Goal: Task Accomplishment & Management: Use online tool/utility

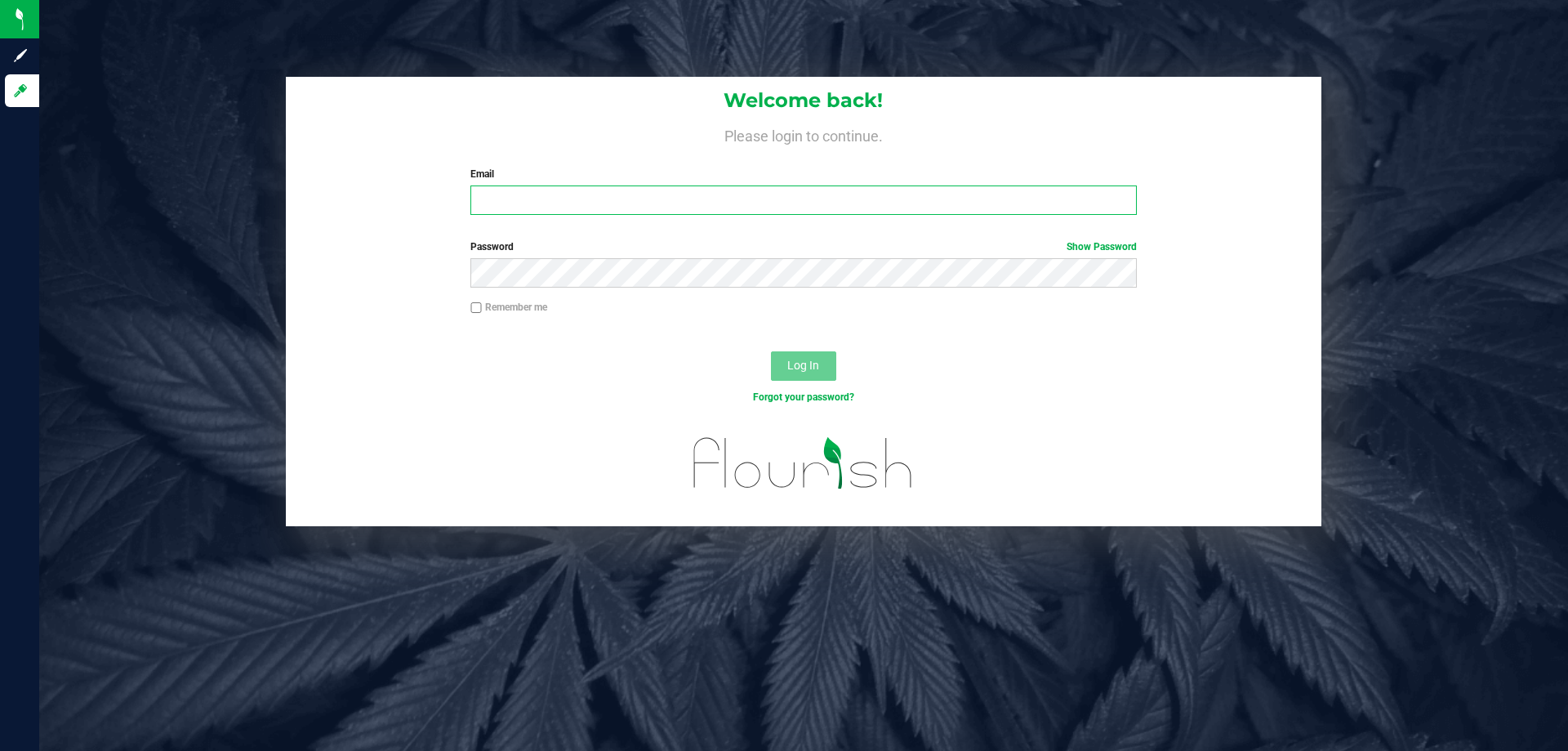
click at [489, 201] on input "Email" at bounding box center [802, 201] width 665 height 30
type input "[EMAIL_ADDRESS][DOMAIN_NAME]"
click at [771, 352] on button "Log In" at bounding box center [803, 366] width 65 height 30
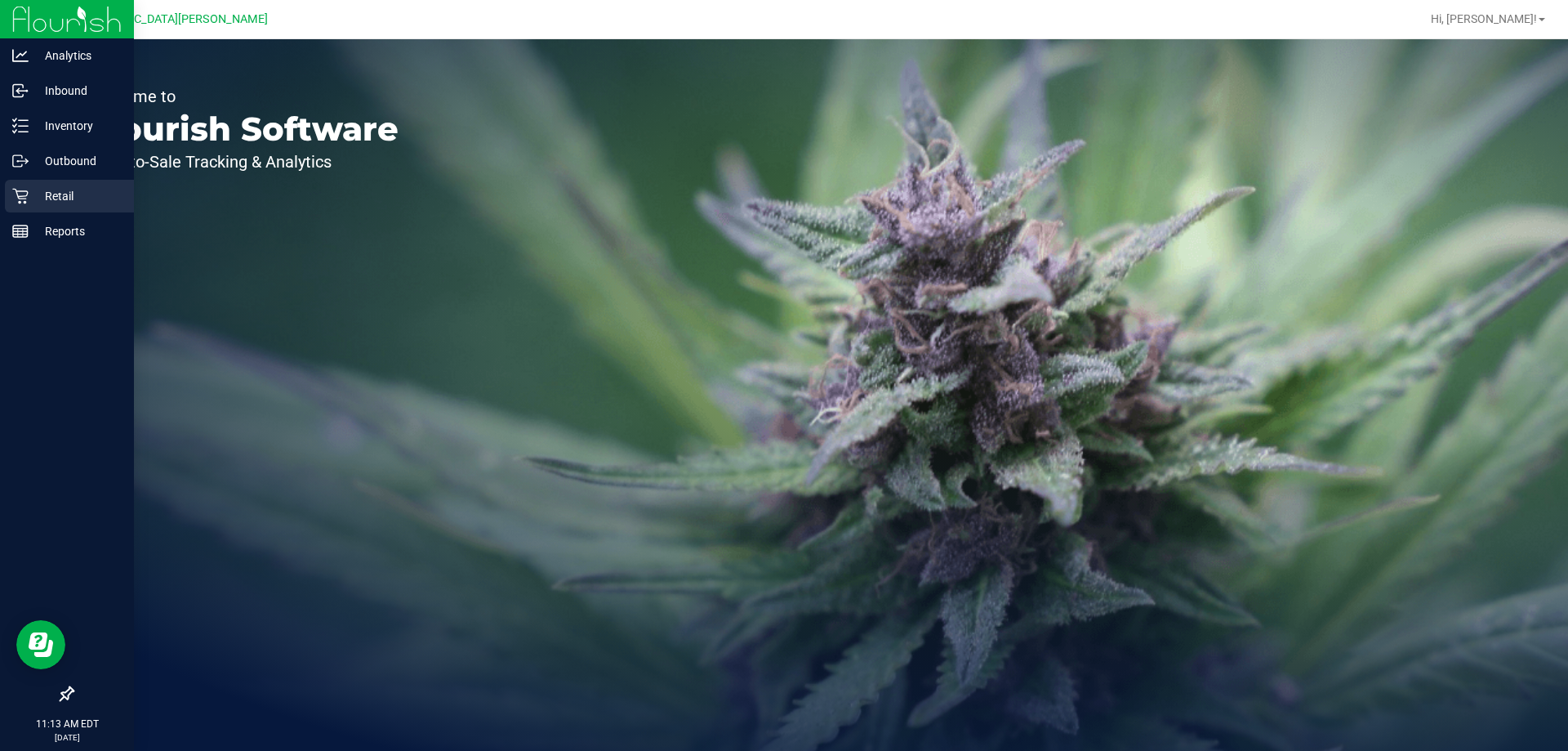
click at [35, 200] on p "Retail" at bounding box center [78, 195] width 98 height 19
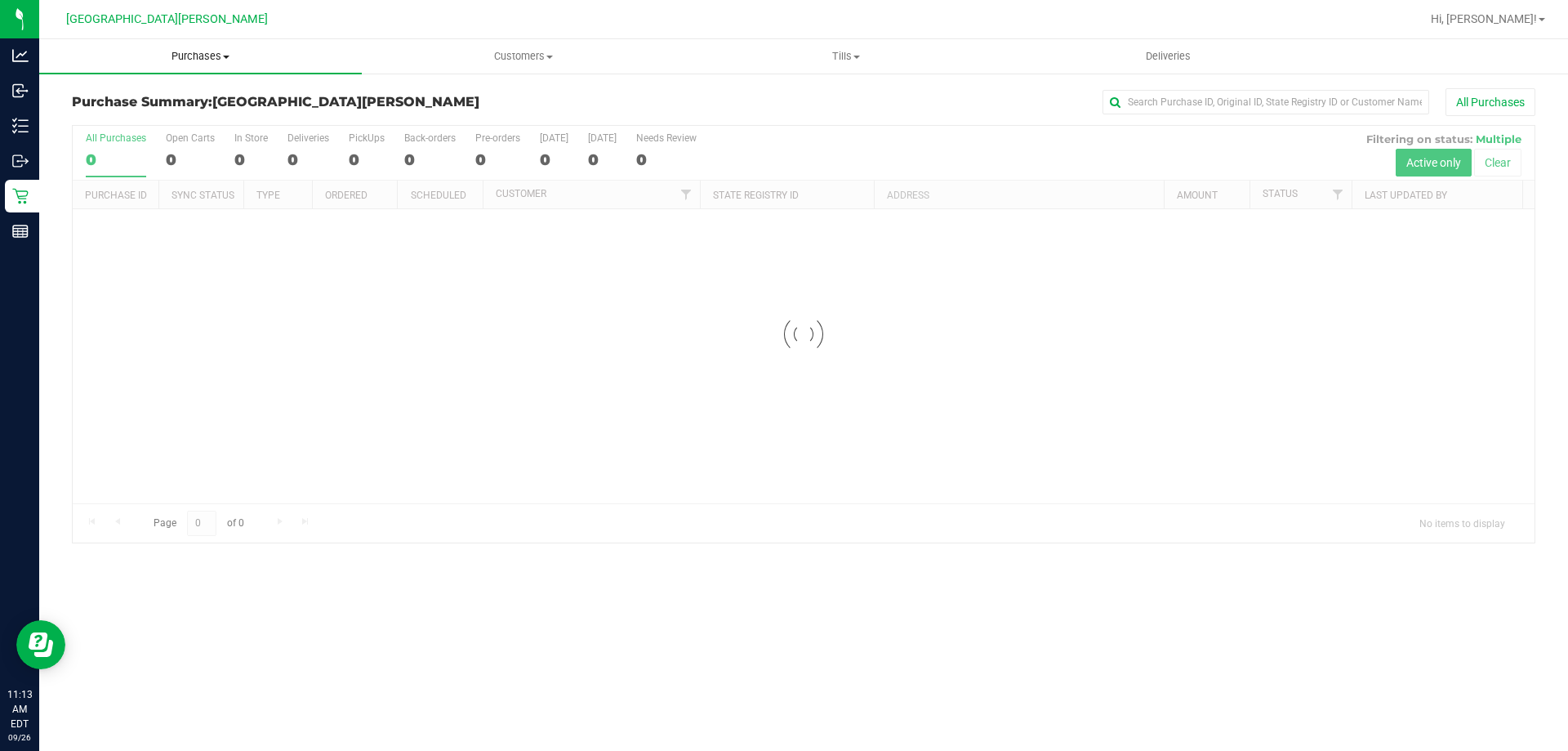
click at [217, 50] on span "Purchases" at bounding box center [201, 56] width 323 height 15
click at [118, 118] on span "Fulfillment" at bounding box center [90, 118] width 101 height 14
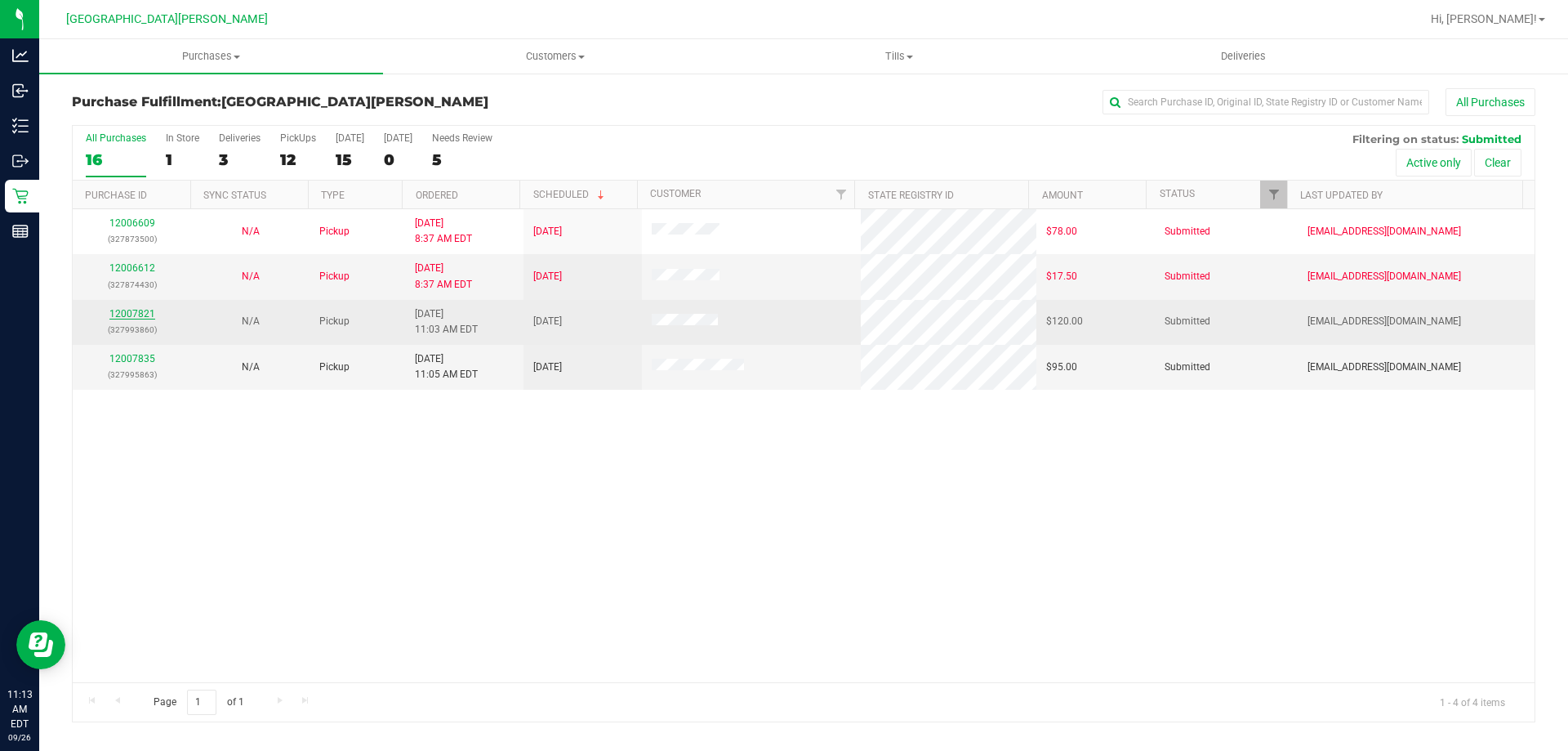
click at [132, 308] on link "12007821" at bounding box center [132, 313] width 45 height 11
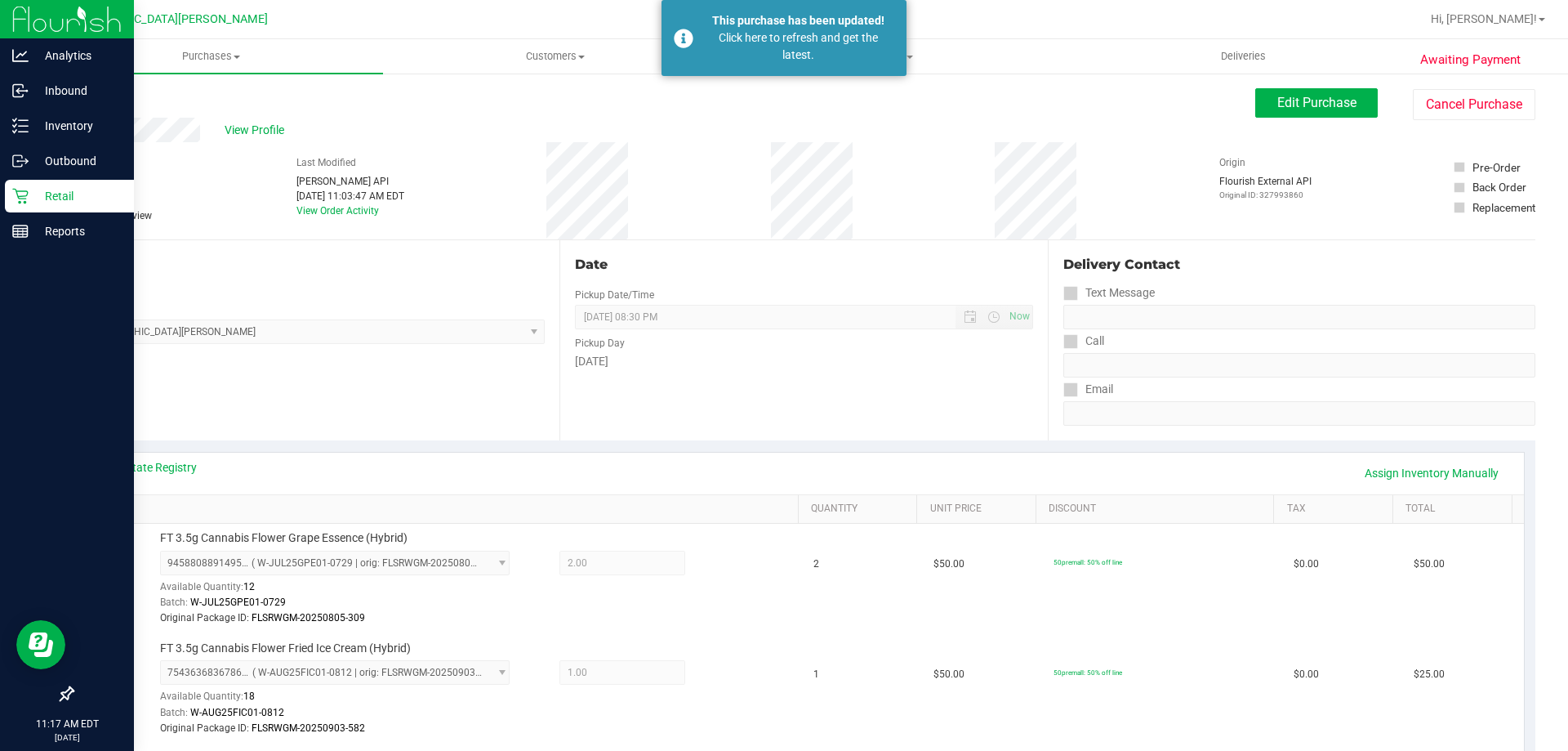
click at [17, 201] on icon at bounding box center [20, 195] width 17 height 17
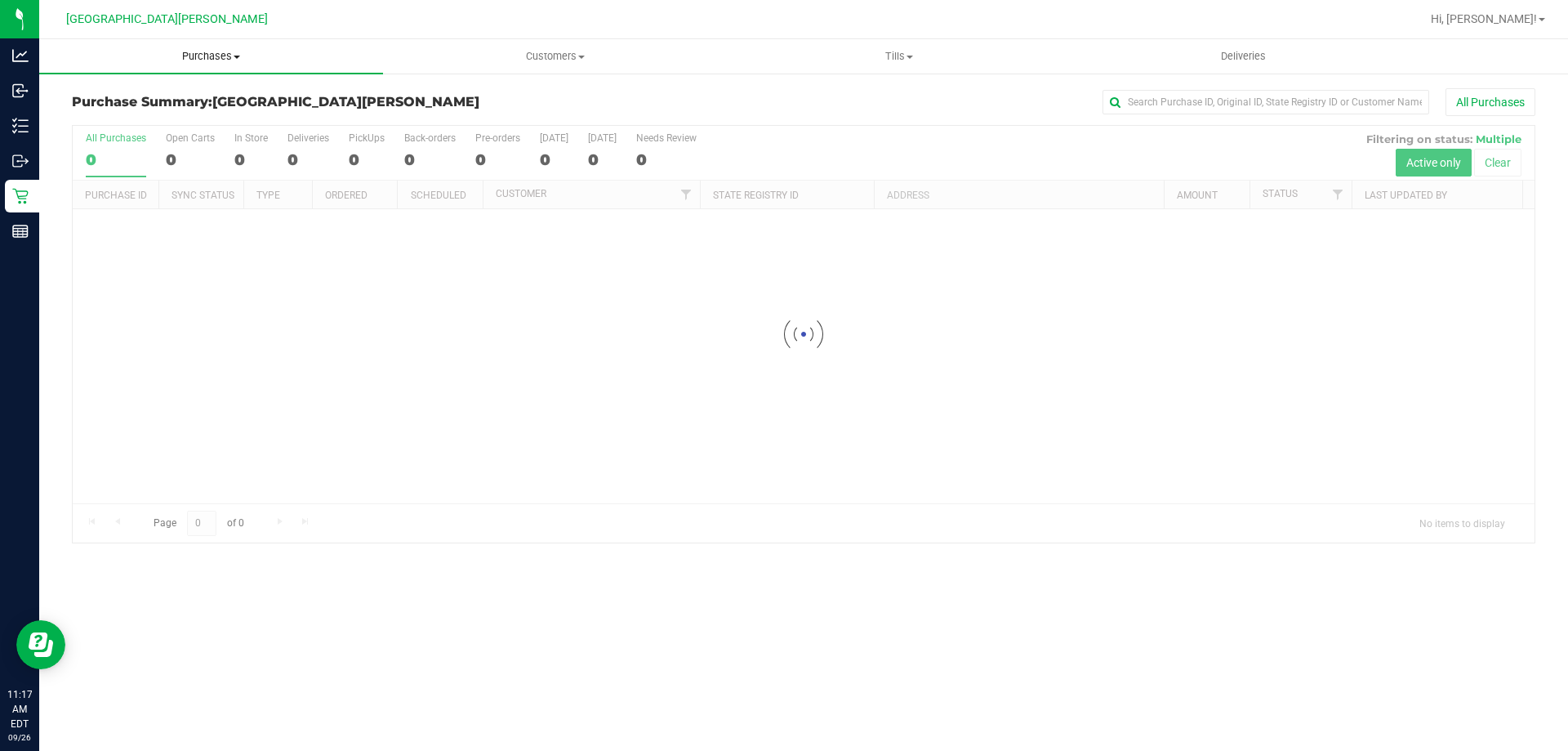
click at [221, 51] on span "Purchases" at bounding box center [211, 56] width 344 height 15
click at [101, 121] on span "Fulfillment" at bounding box center [90, 118] width 101 height 14
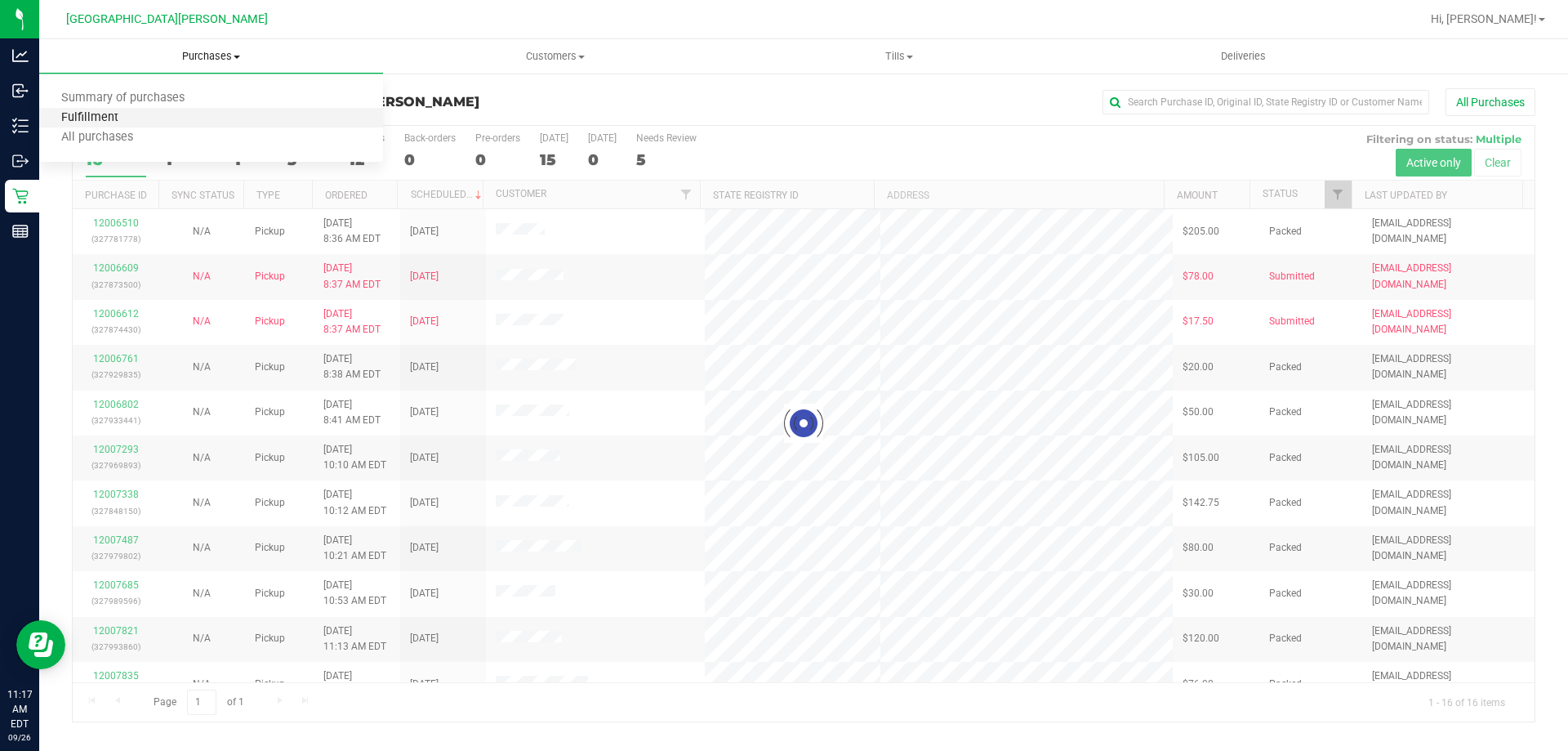
click at [133, 120] on span "Fulfillment" at bounding box center [90, 118] width 101 height 14
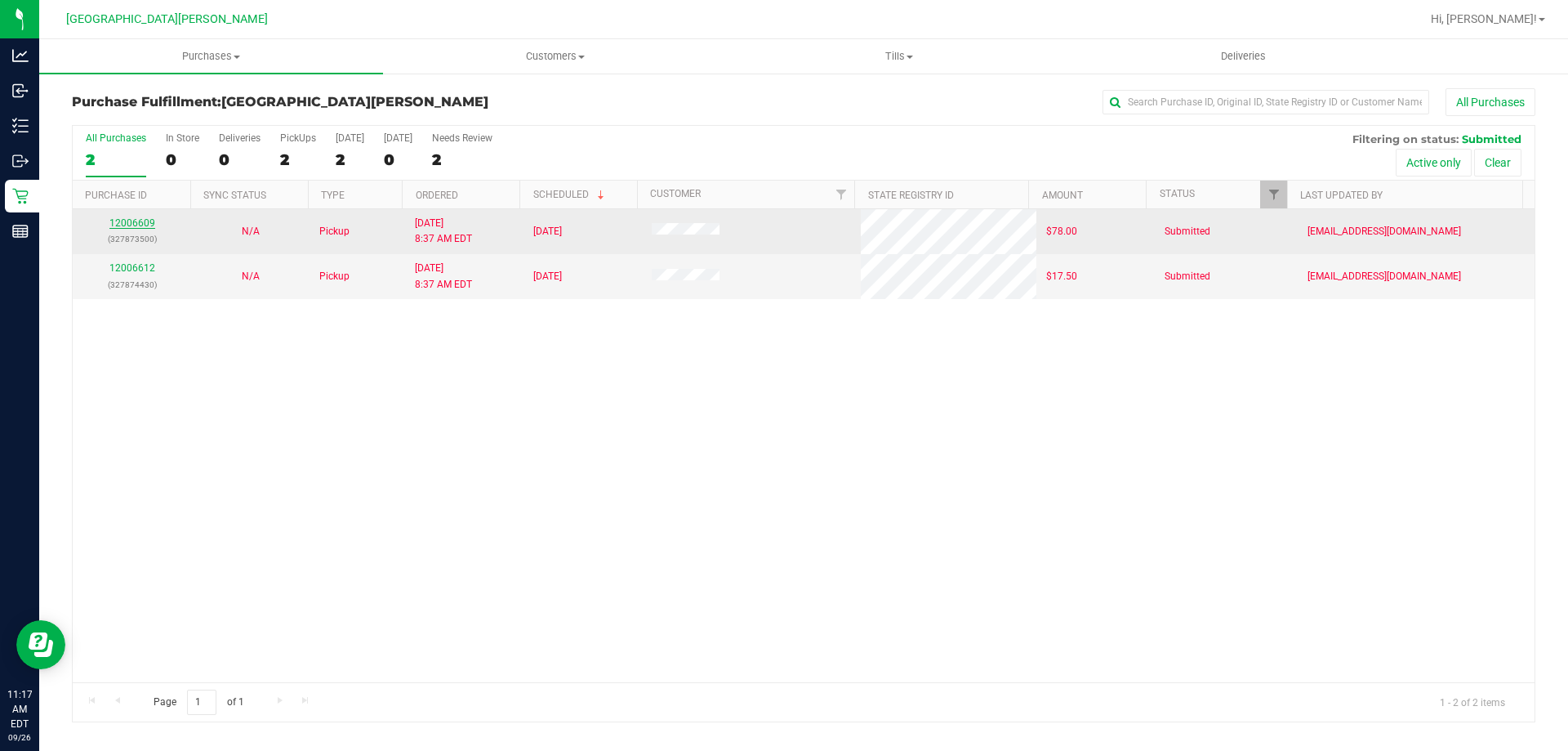
click at [135, 225] on link "12006609" at bounding box center [132, 222] width 45 height 11
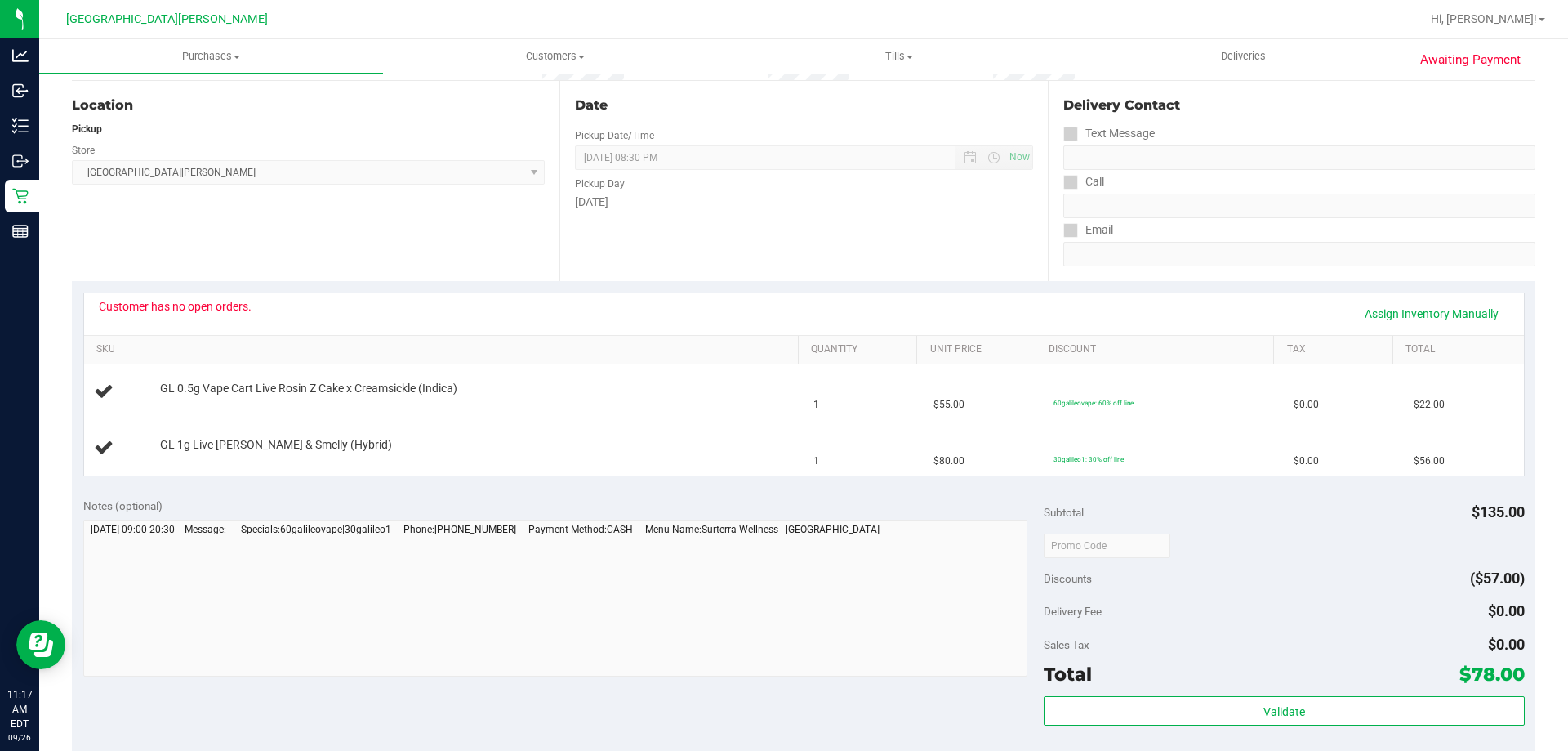
scroll to position [163, 0]
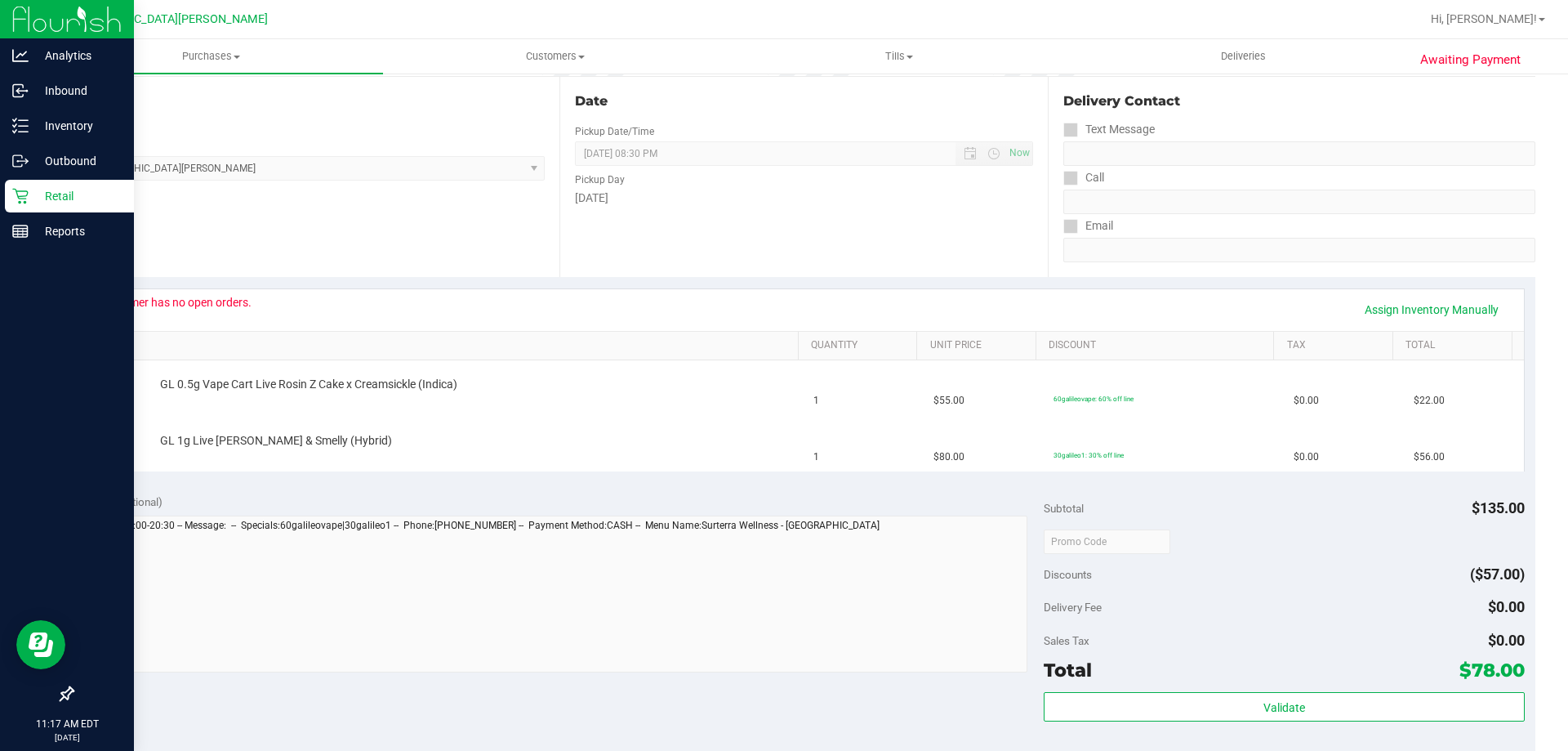
click at [25, 201] on icon at bounding box center [20, 196] width 16 height 16
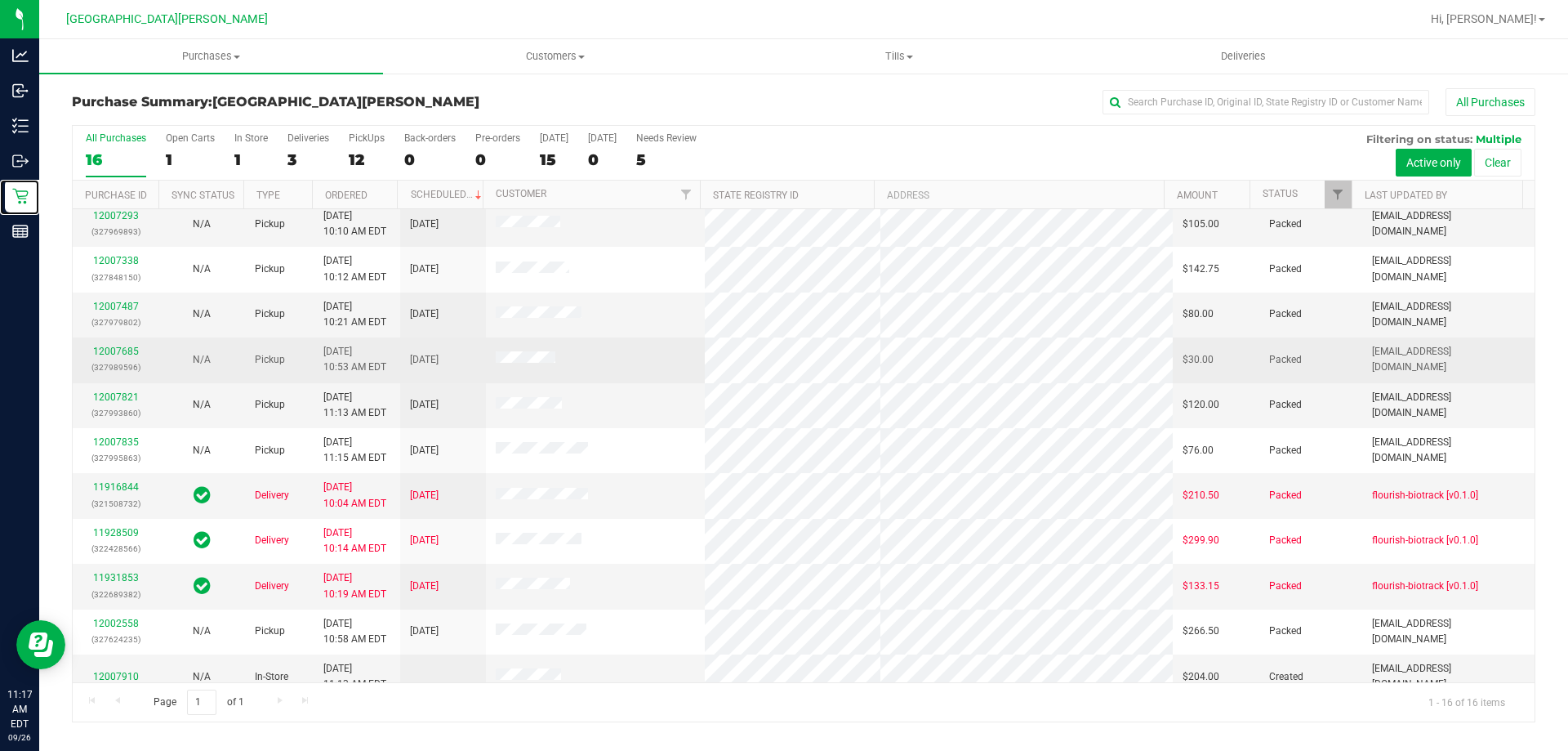
scroll to position [250, 0]
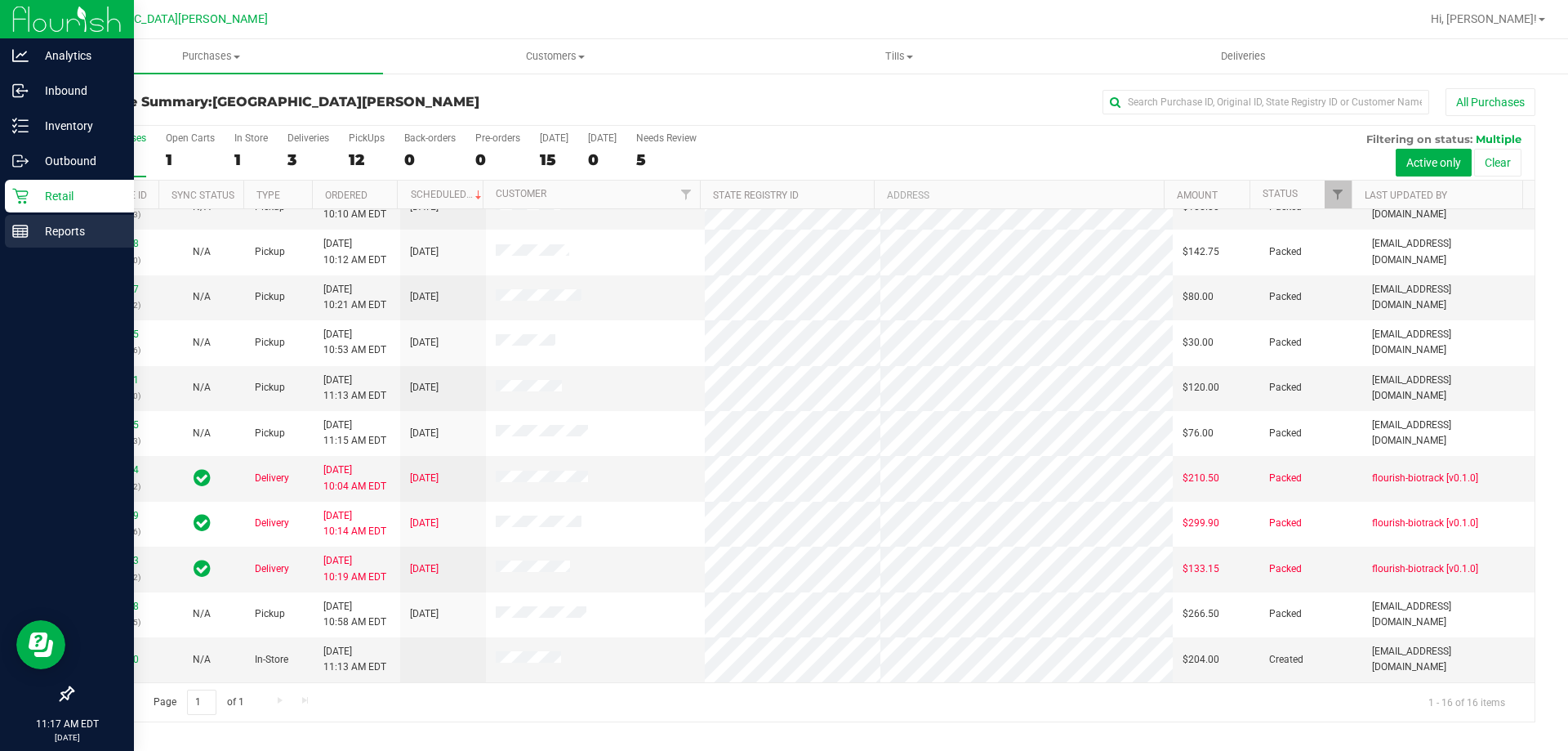
click at [31, 239] on p "Reports" at bounding box center [78, 231] width 98 height 19
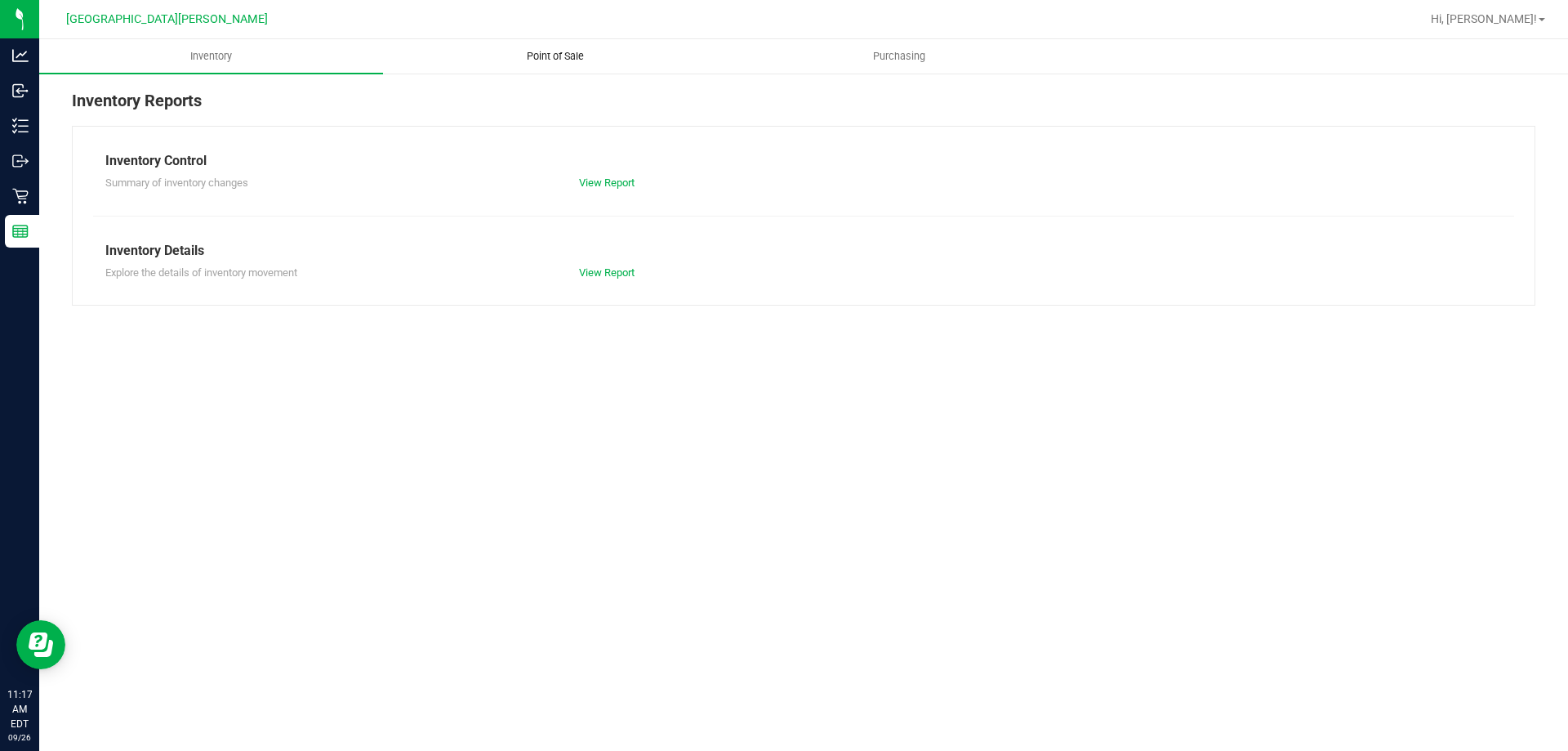
click at [556, 56] on span "Point of Sale" at bounding box center [556, 56] width 101 height 15
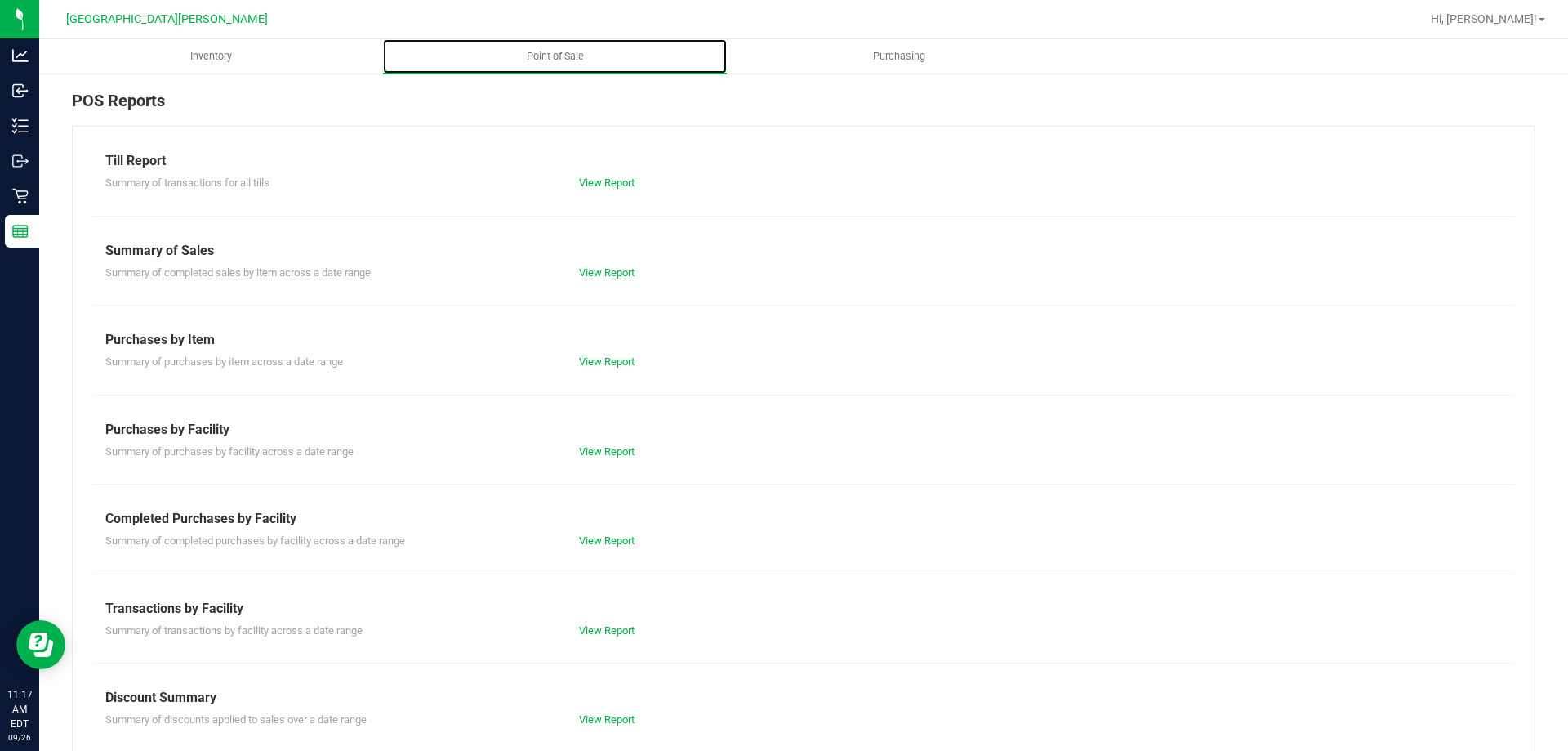
scroll to position [108, 0]
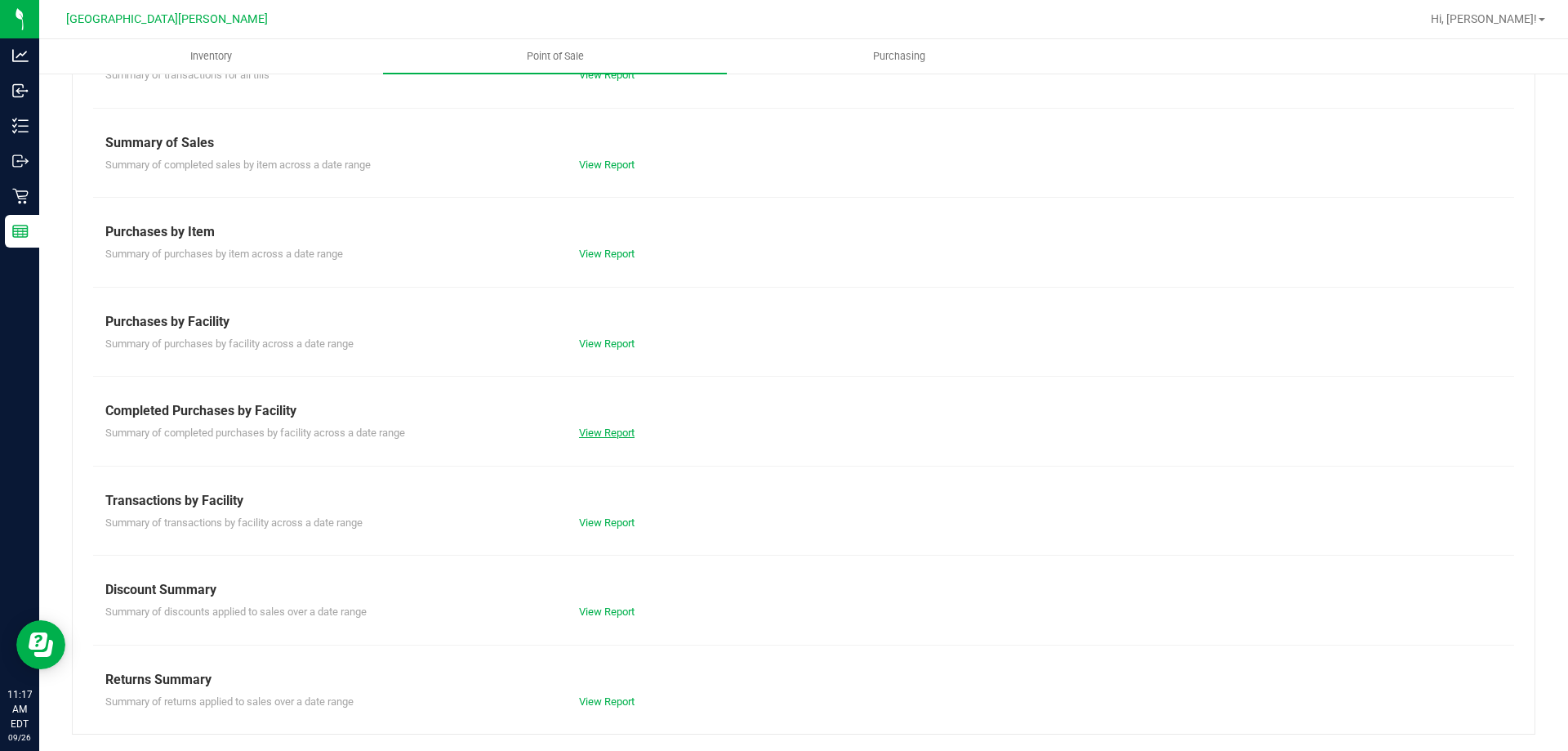
click at [612, 431] on link "View Report" at bounding box center [607, 433] width 56 height 12
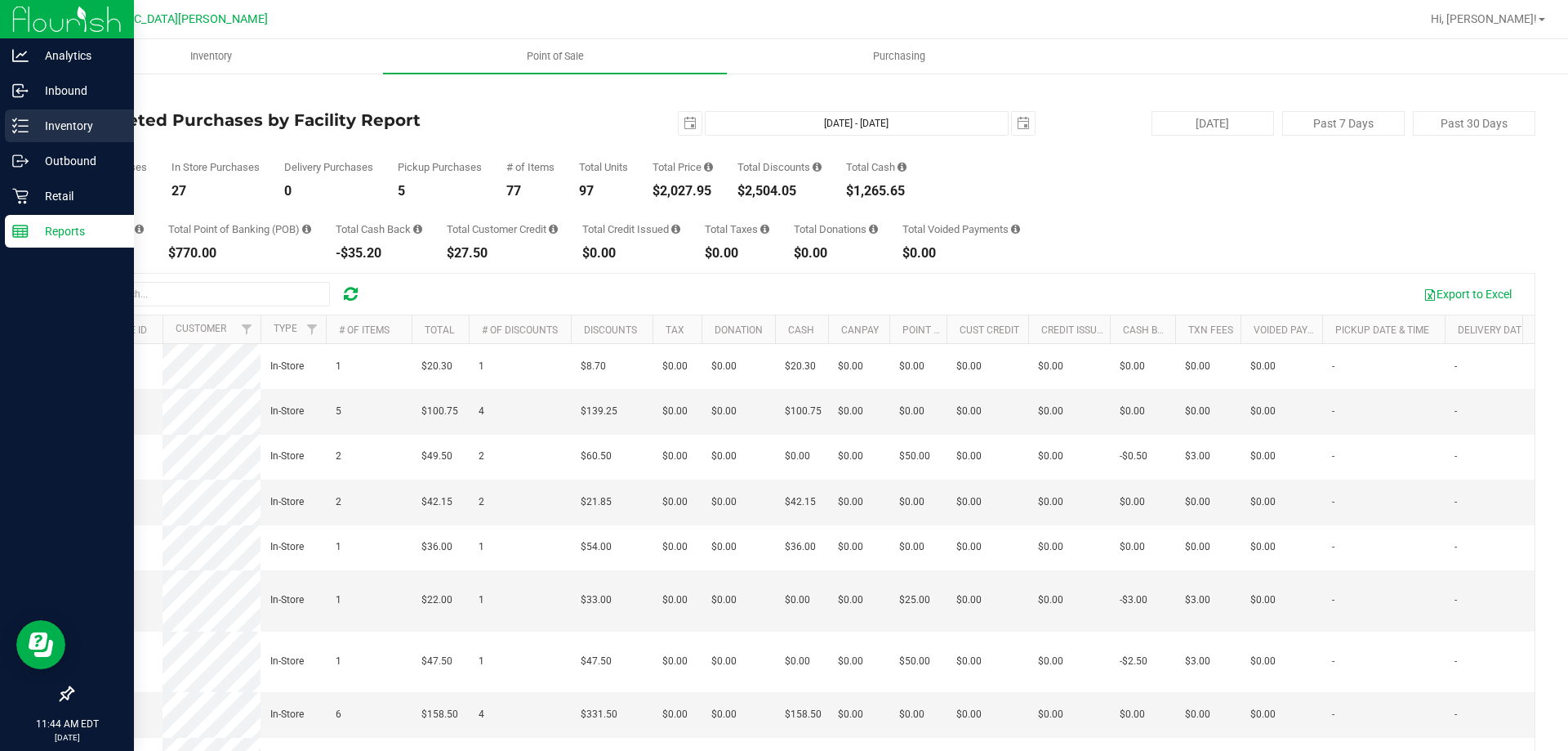
click at [20, 135] on div "Inventory" at bounding box center [70, 125] width 129 height 32
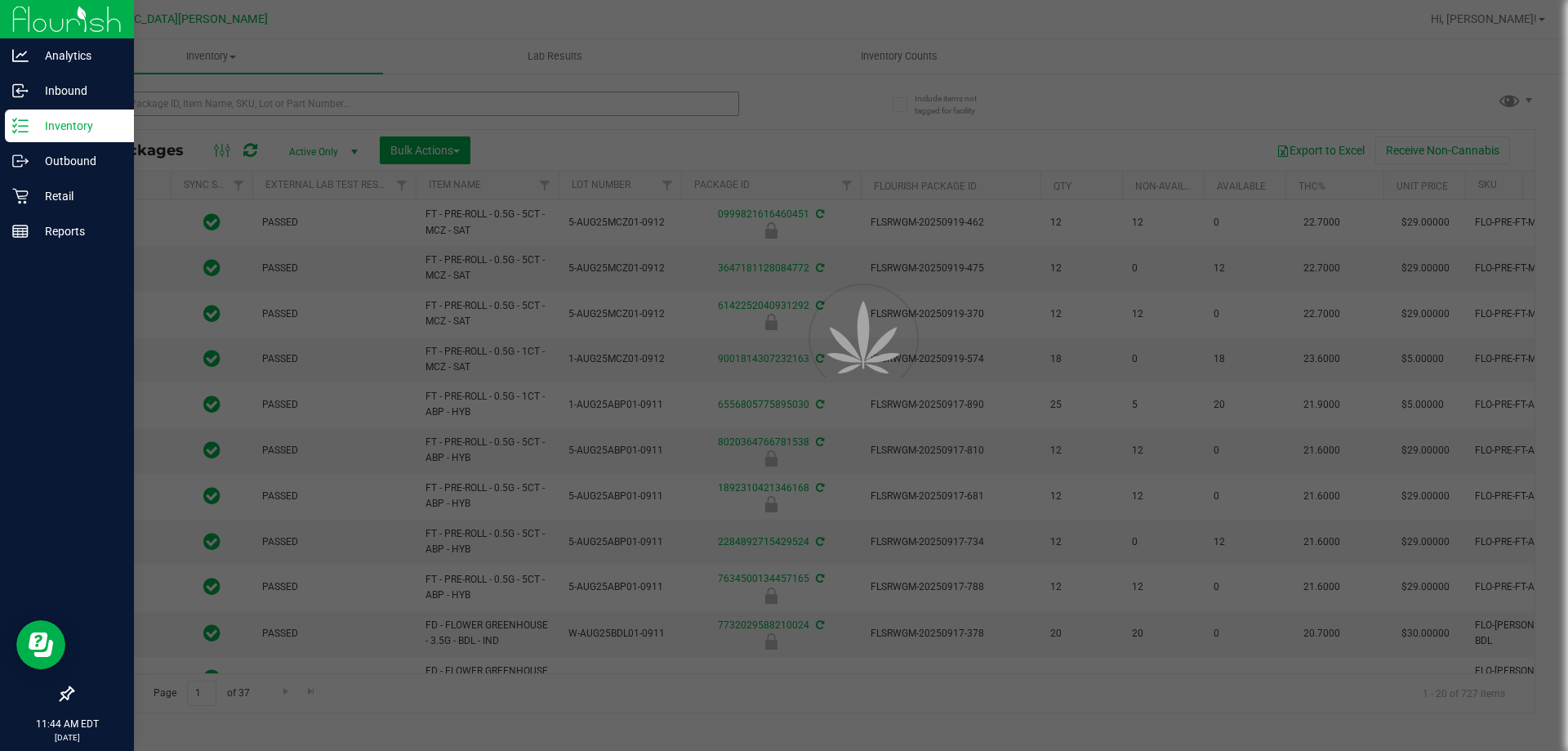
click at [279, 108] on div at bounding box center [784, 375] width 1568 height 751
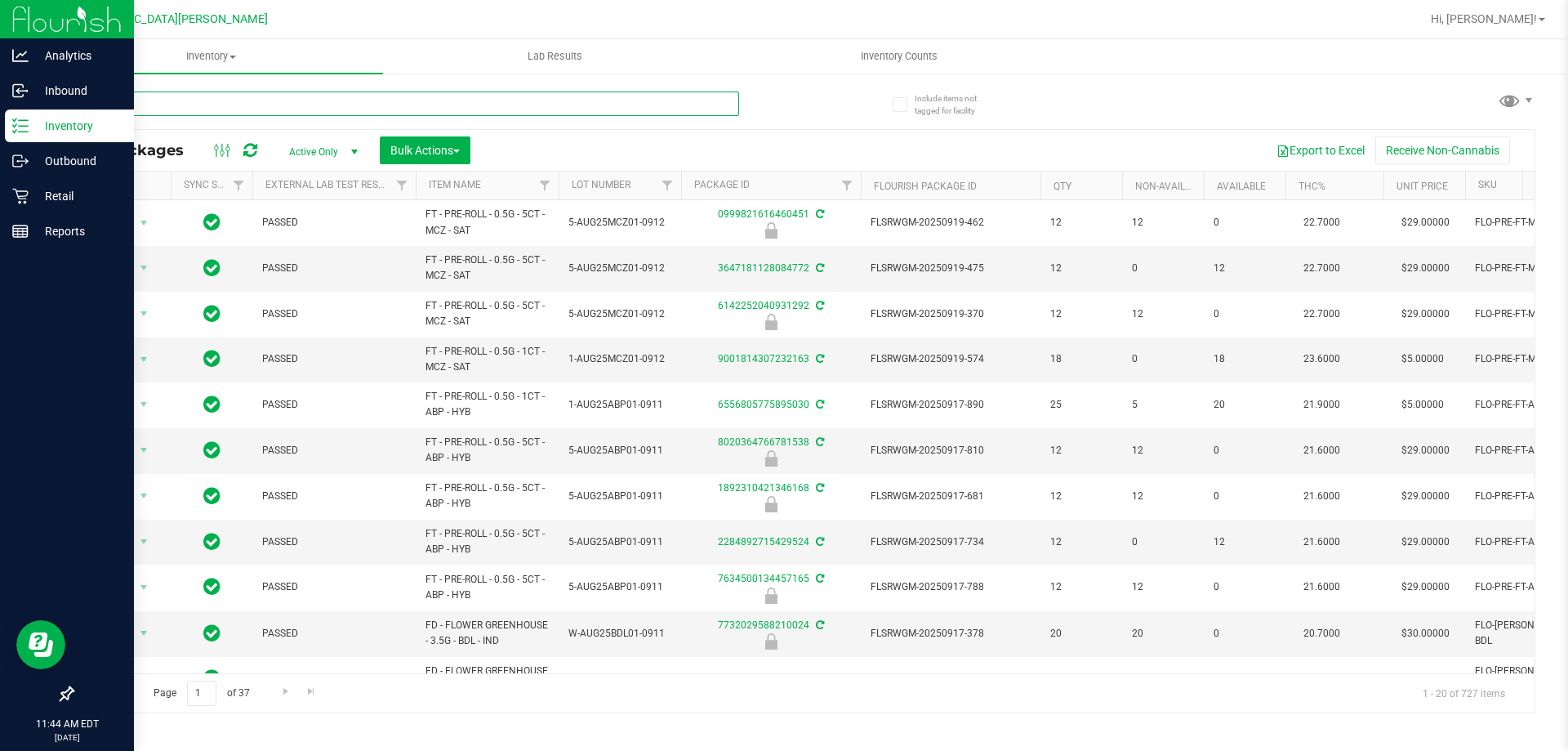
click at [279, 108] on input "text" at bounding box center [405, 104] width 667 height 24
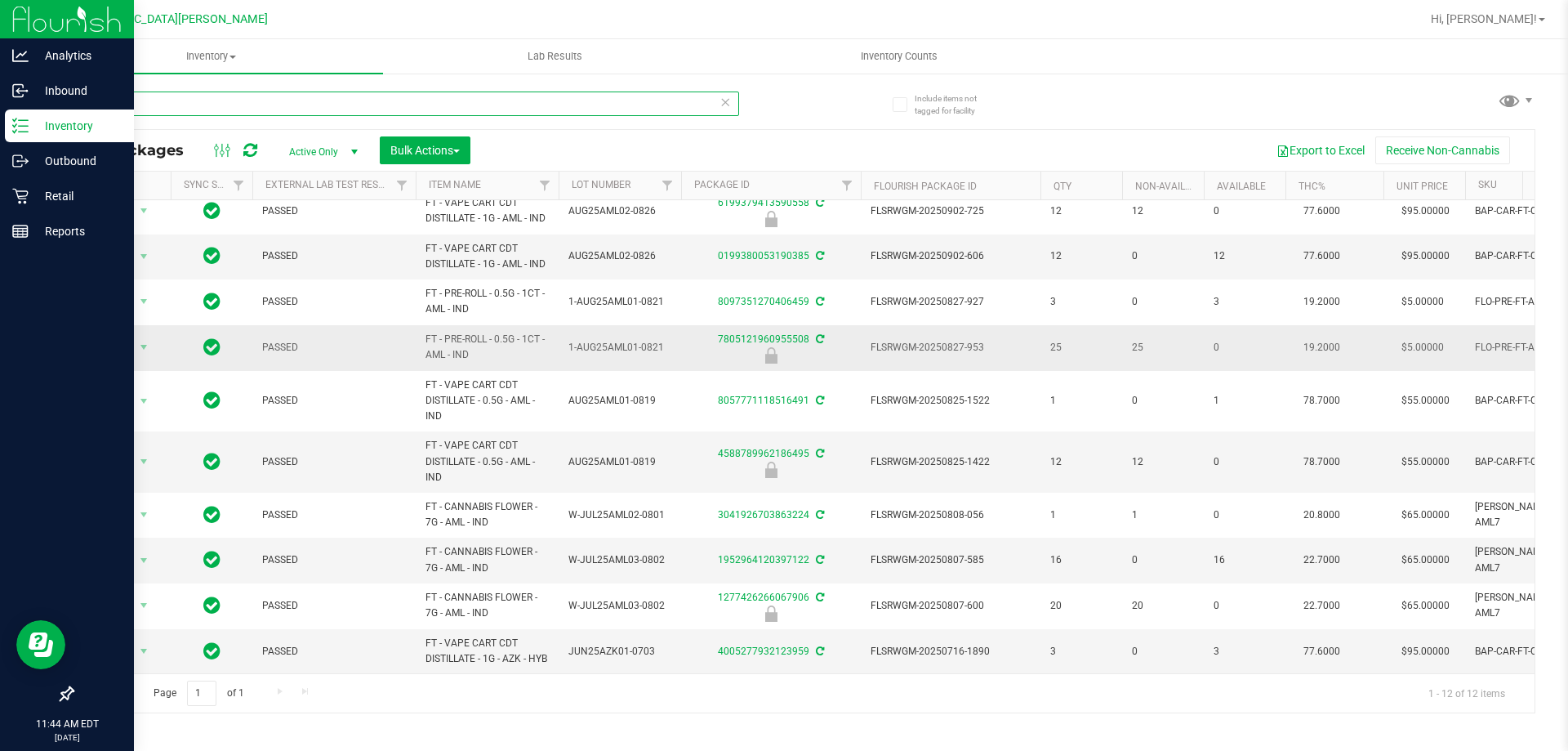
scroll to position [147, 0]
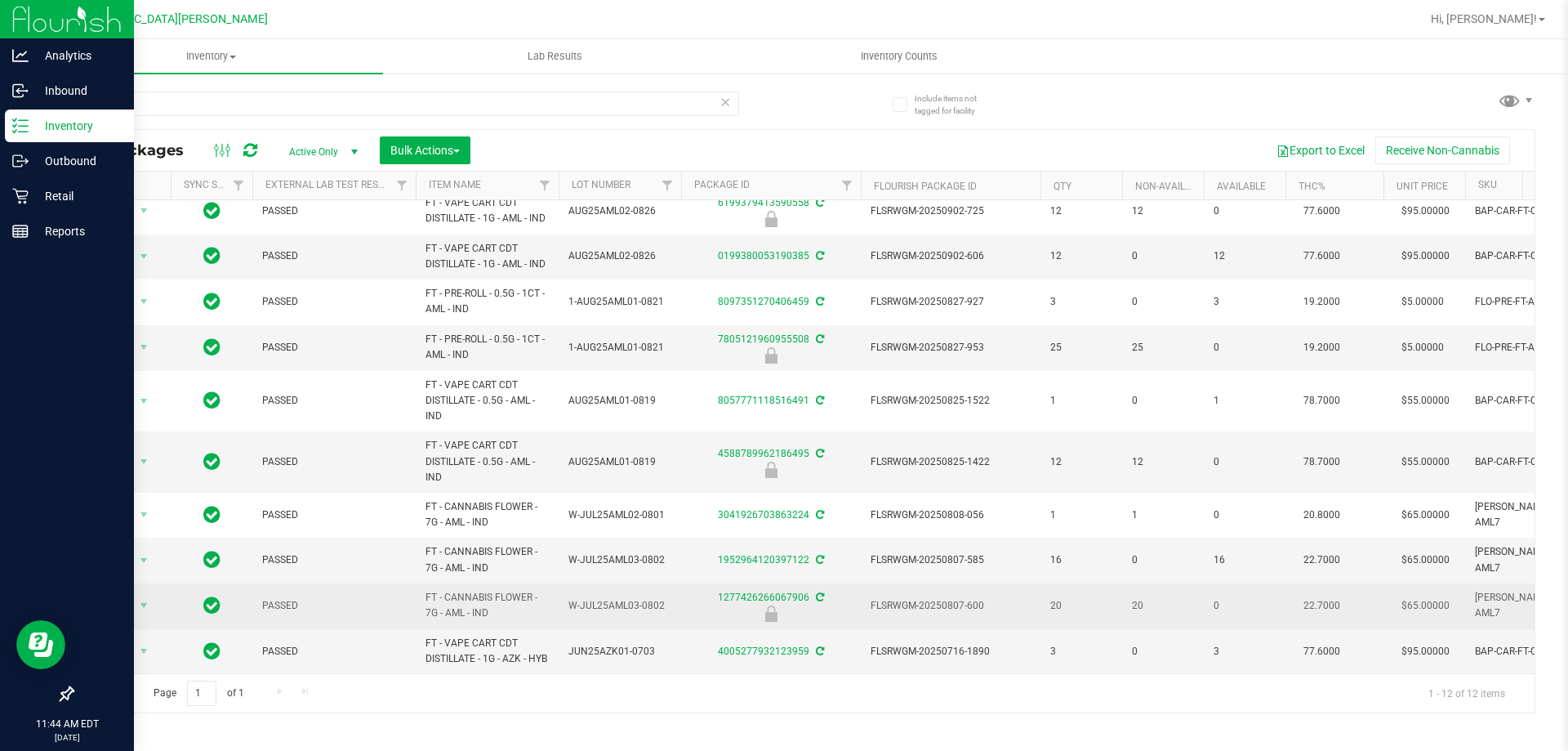
click at [454, 590] on span "FT - CANNABIS FLOWER - 7G - AML - IND" at bounding box center [487, 605] width 123 height 31
copy tr "FT - CANNABIS FLOWER - 7G - AML - IND"
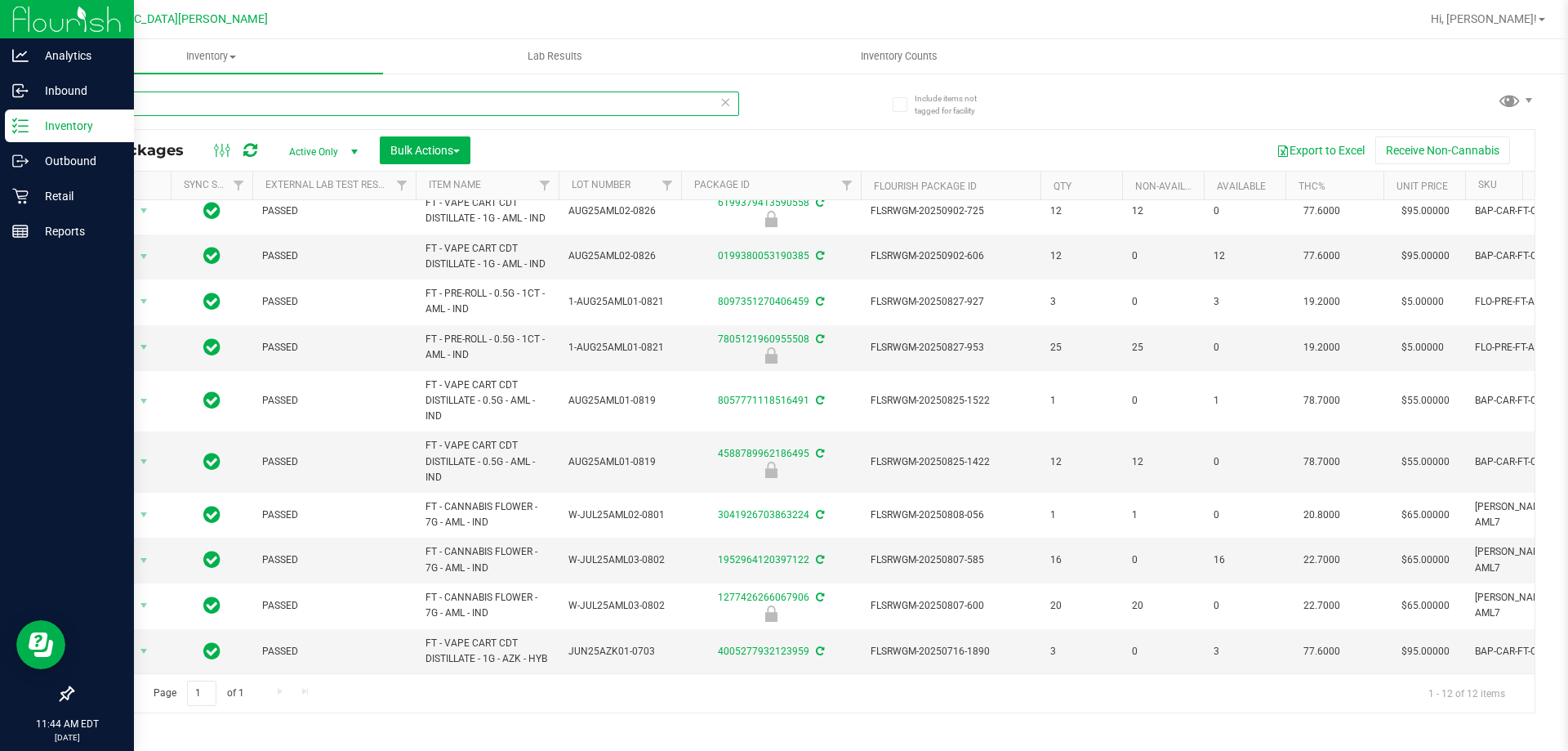
click at [163, 92] on input "animal" at bounding box center [405, 104] width 667 height 24
click at [162, 92] on input "animal" at bounding box center [405, 104] width 667 height 24
paste input "FT - CANNABIS FLOWER - 7G - AML - IND"
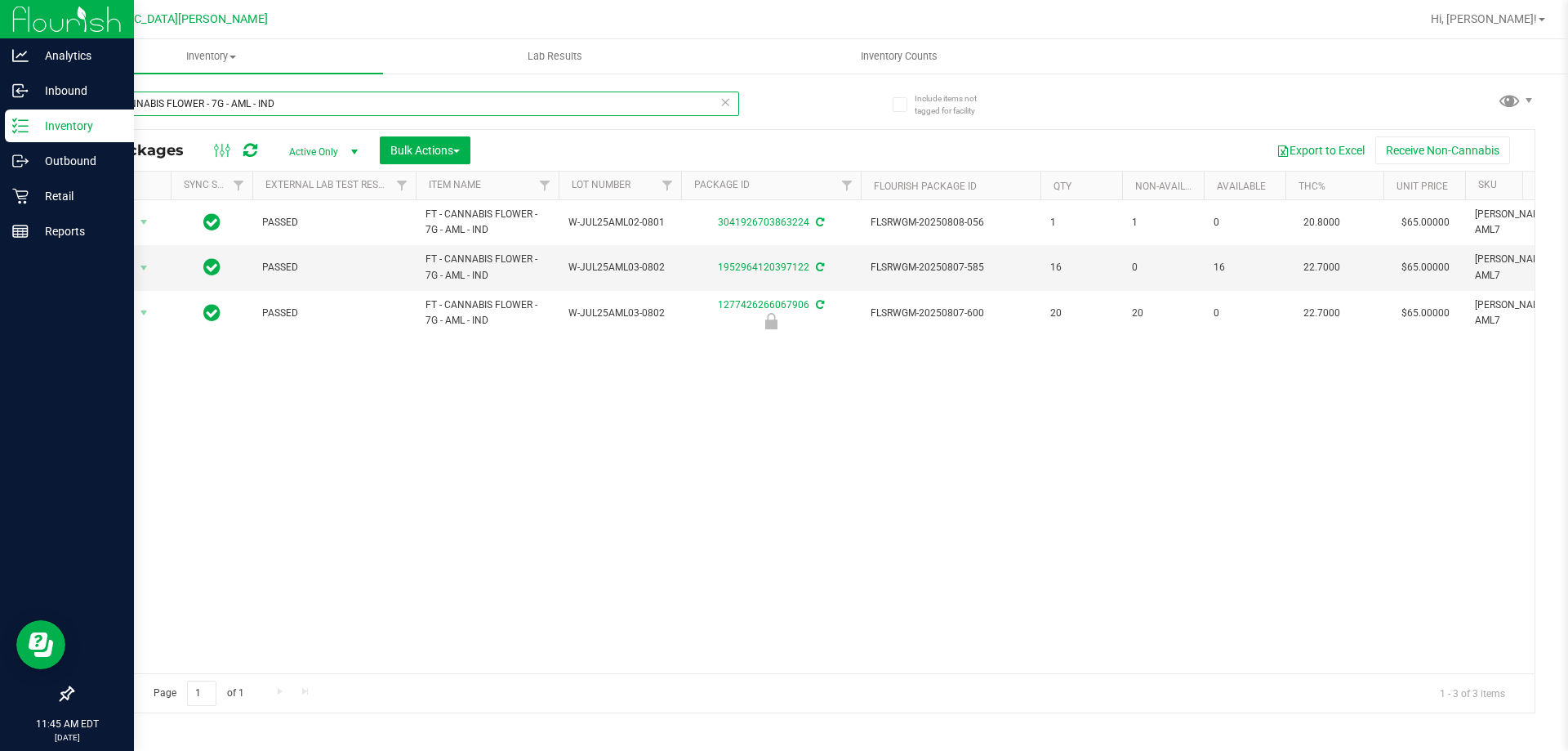
type input "FT - CANNABIS FLOWER - 7G - AML - IND"
click at [20, 205] on div "Retail" at bounding box center [70, 195] width 129 height 32
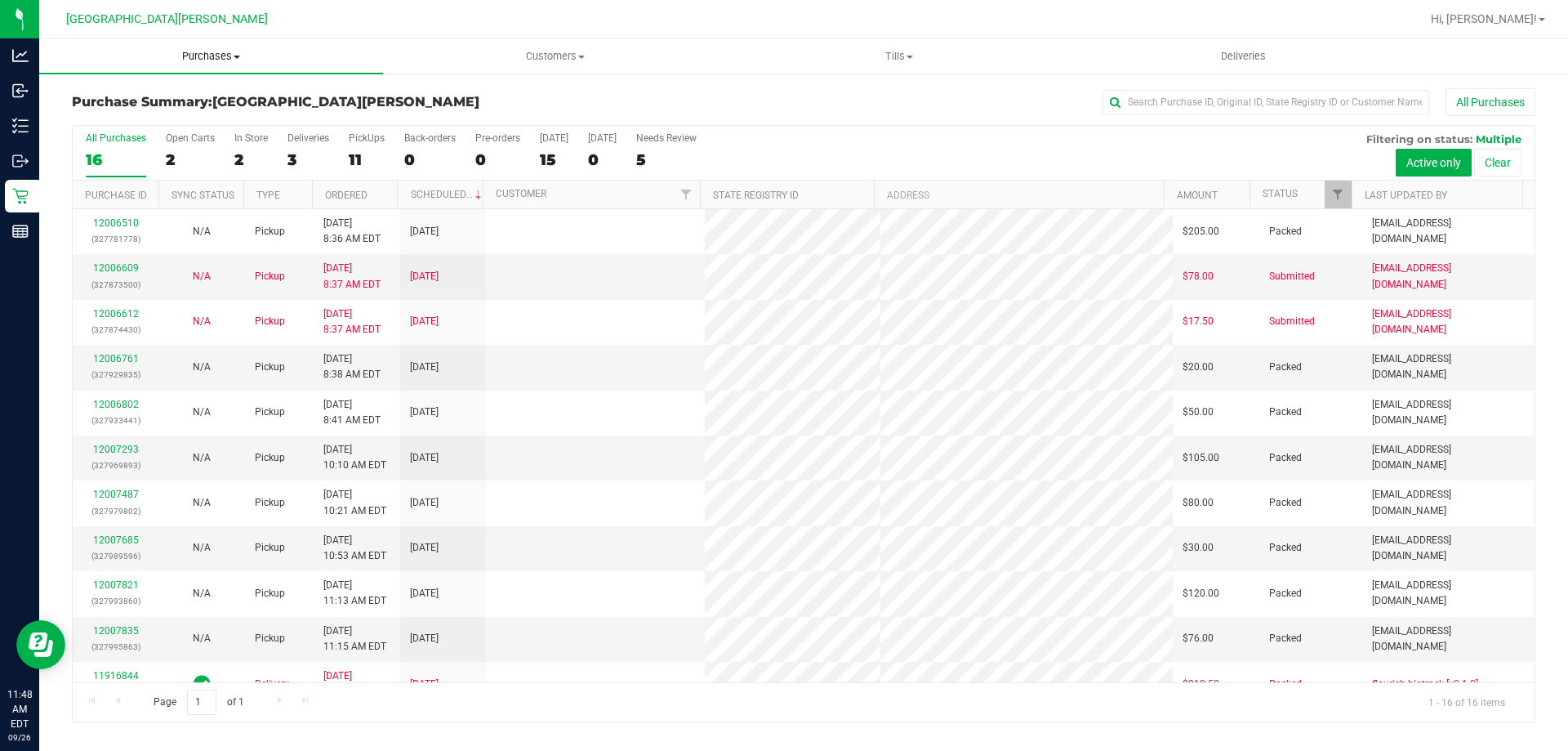
click at [216, 59] on span "Purchases" at bounding box center [211, 56] width 344 height 15
click at [133, 116] on span "Fulfillment" at bounding box center [90, 118] width 101 height 14
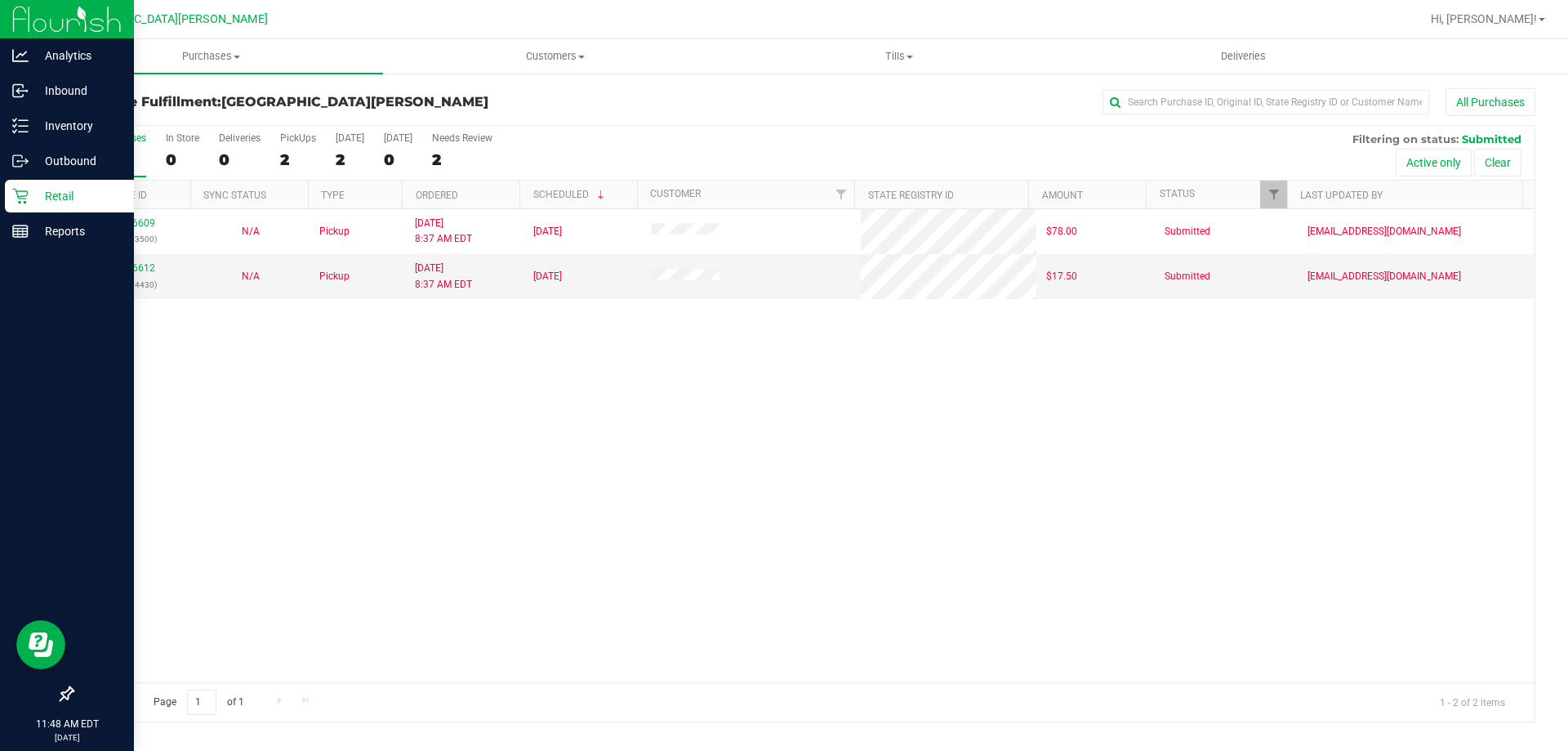
click at [10, 202] on div "Retail" at bounding box center [70, 195] width 129 height 32
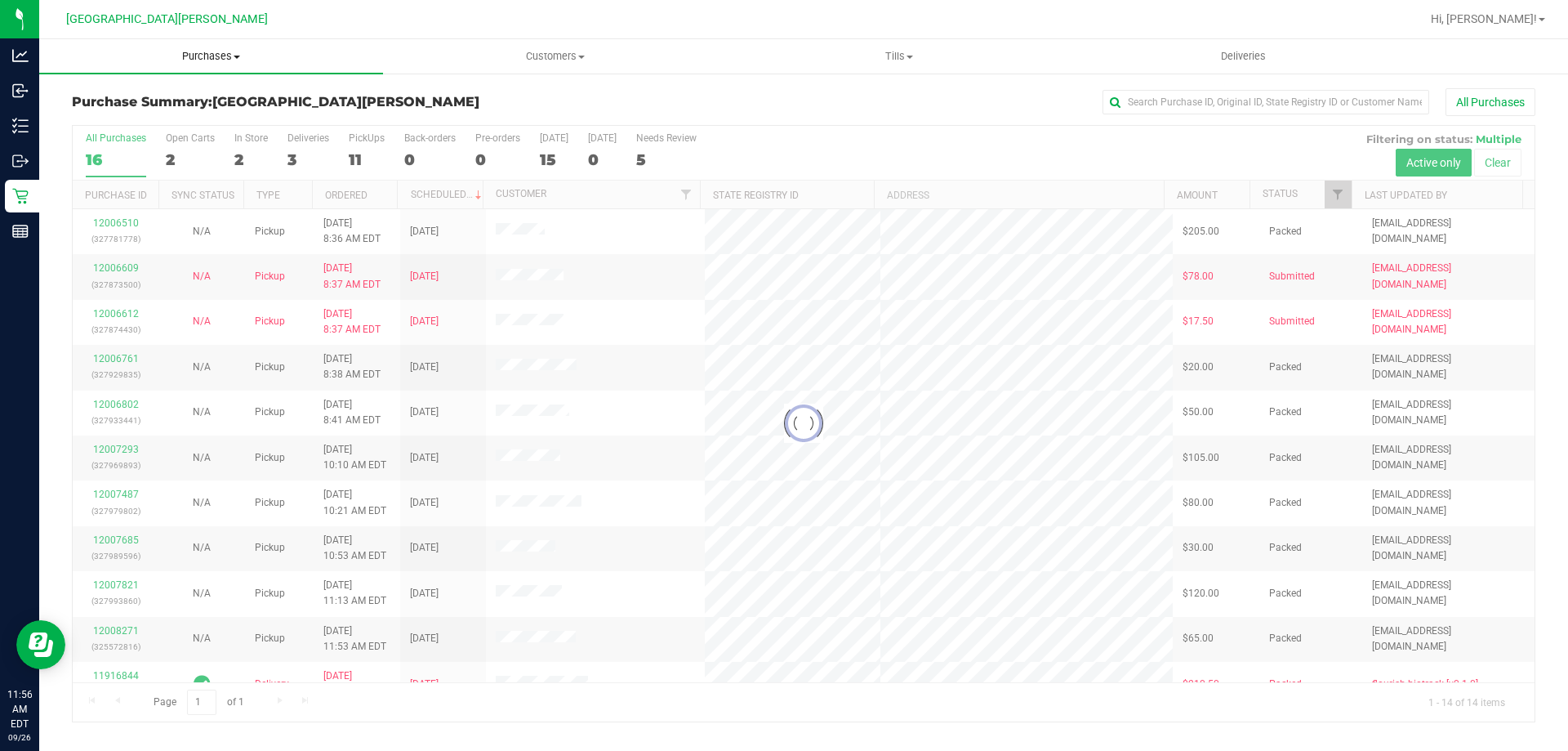
click at [234, 52] on span "Purchases" at bounding box center [211, 56] width 344 height 15
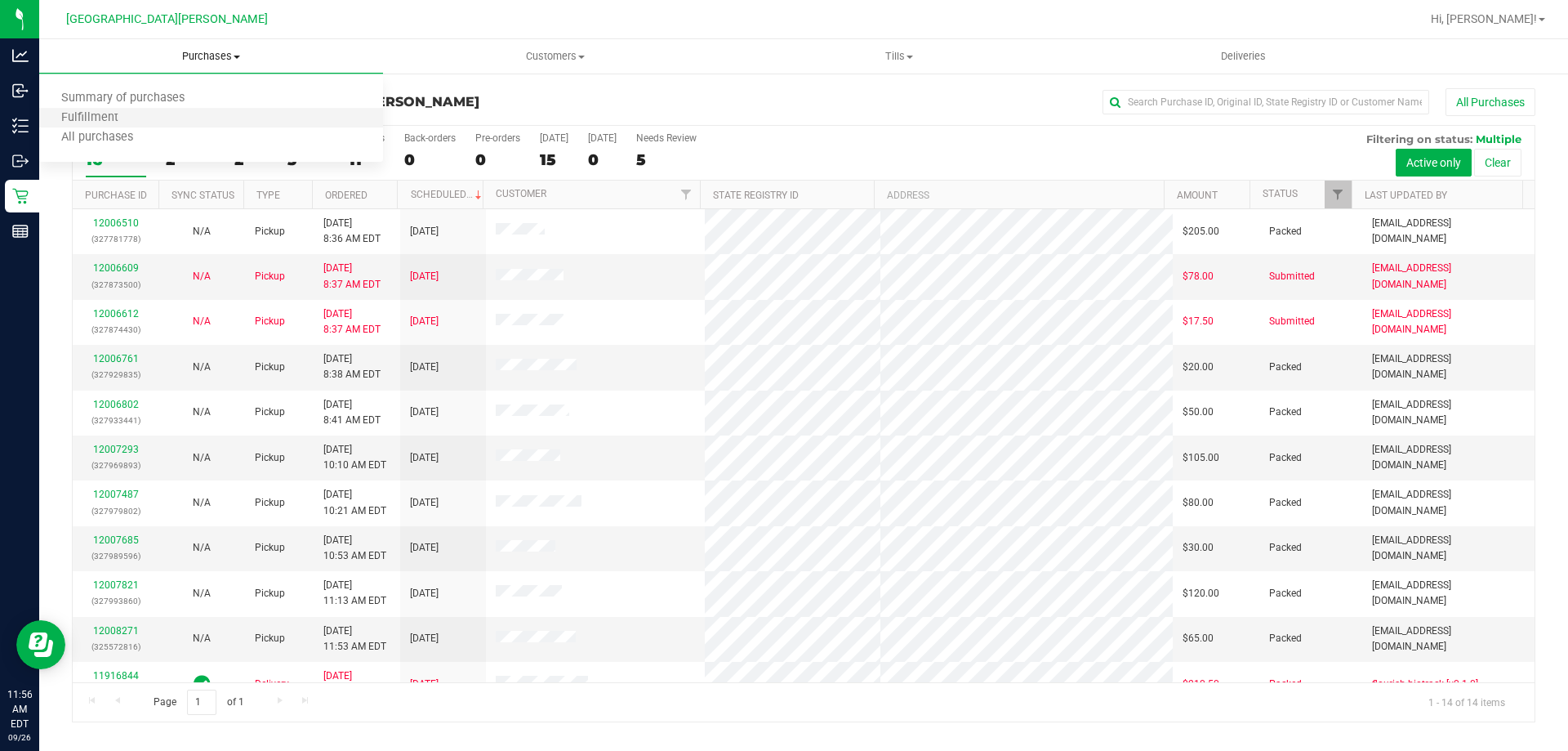
click at [145, 117] on li "Fulfillment" at bounding box center [211, 119] width 344 height 19
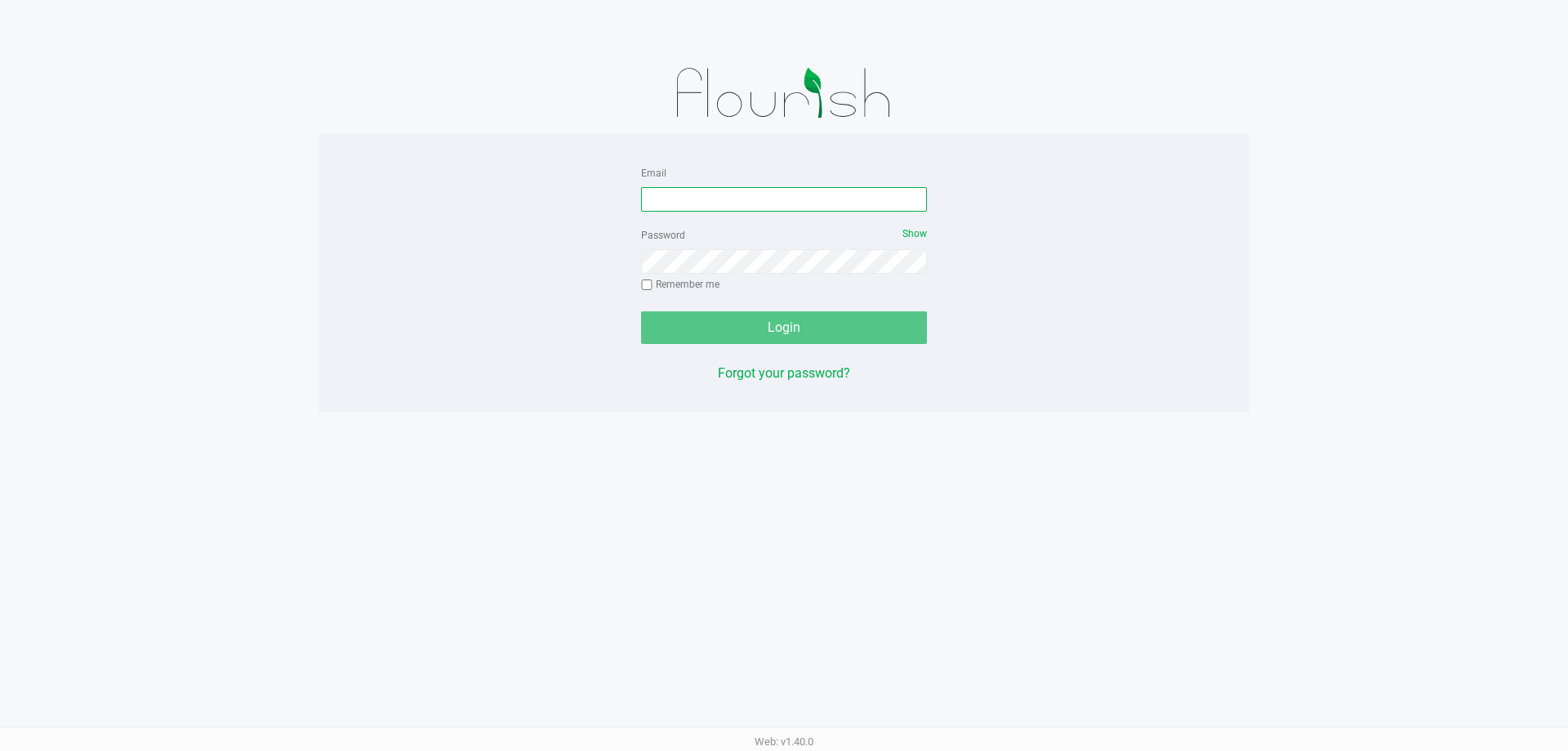
click at [679, 208] on input "Email" at bounding box center [784, 199] width 286 height 24
type input "[EMAIL_ADDRESS][DOMAIN_NAME]"
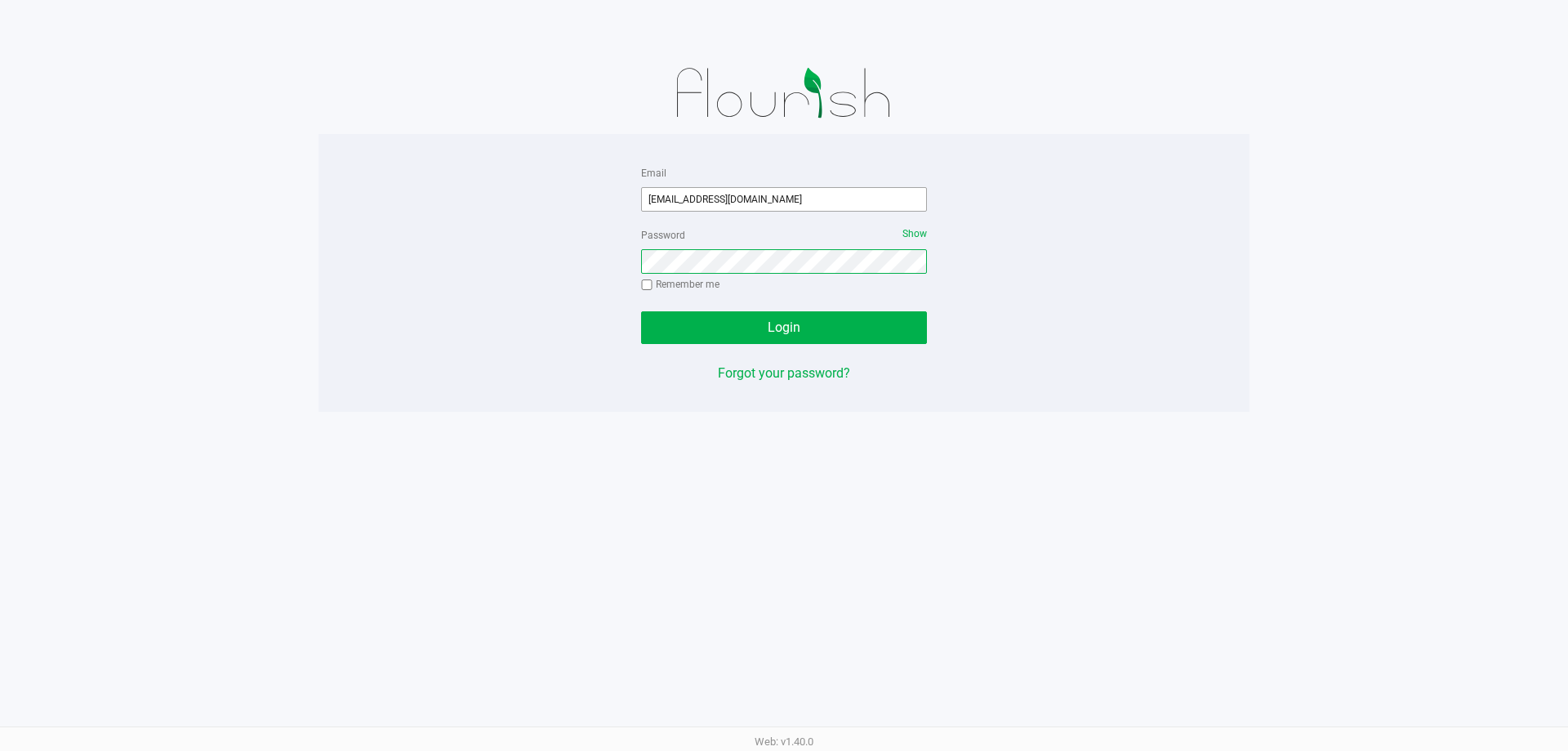
click at [641, 311] on button "Login" at bounding box center [784, 327] width 286 height 32
